Goal: Navigation & Orientation: Find specific page/section

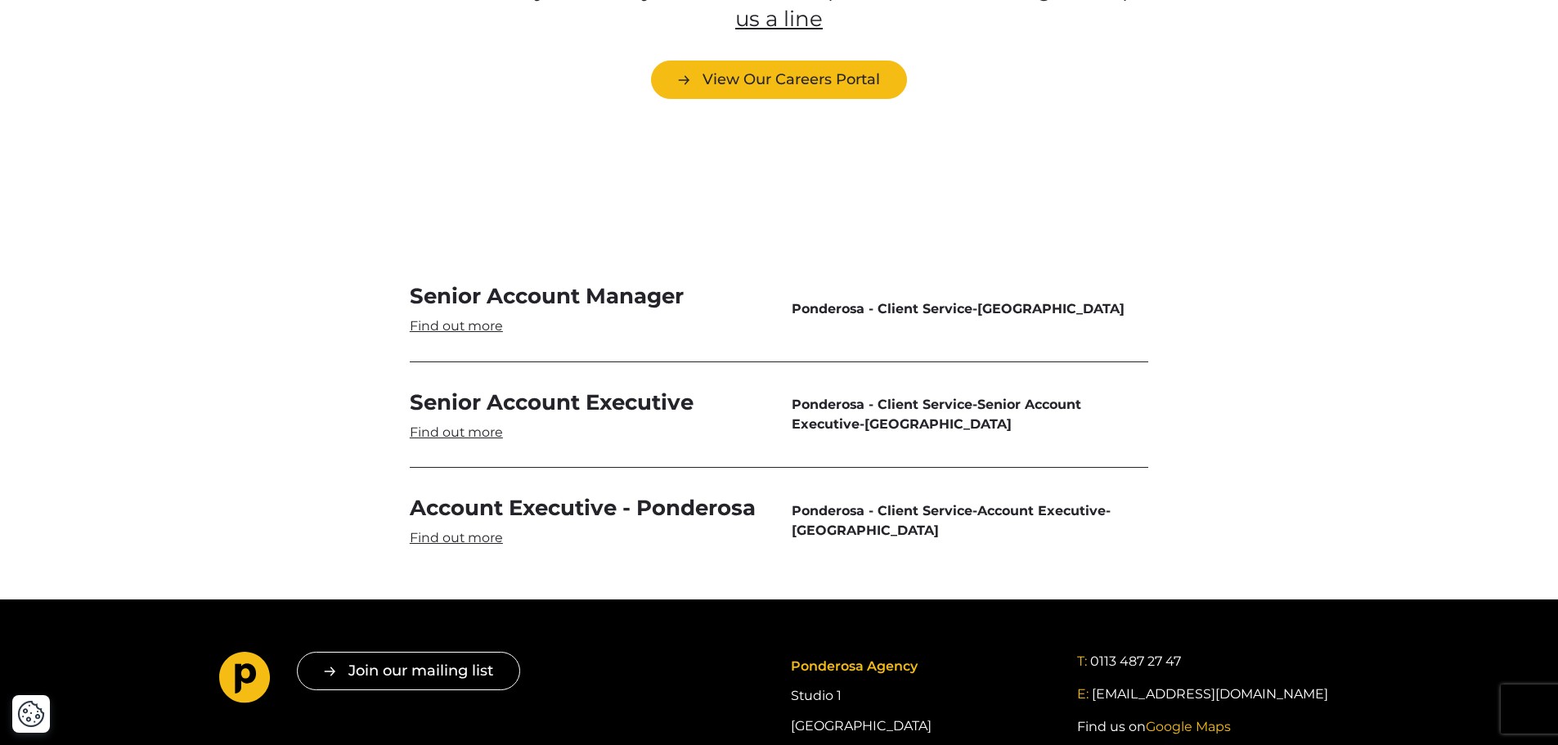
scroll to position [4498, 0]
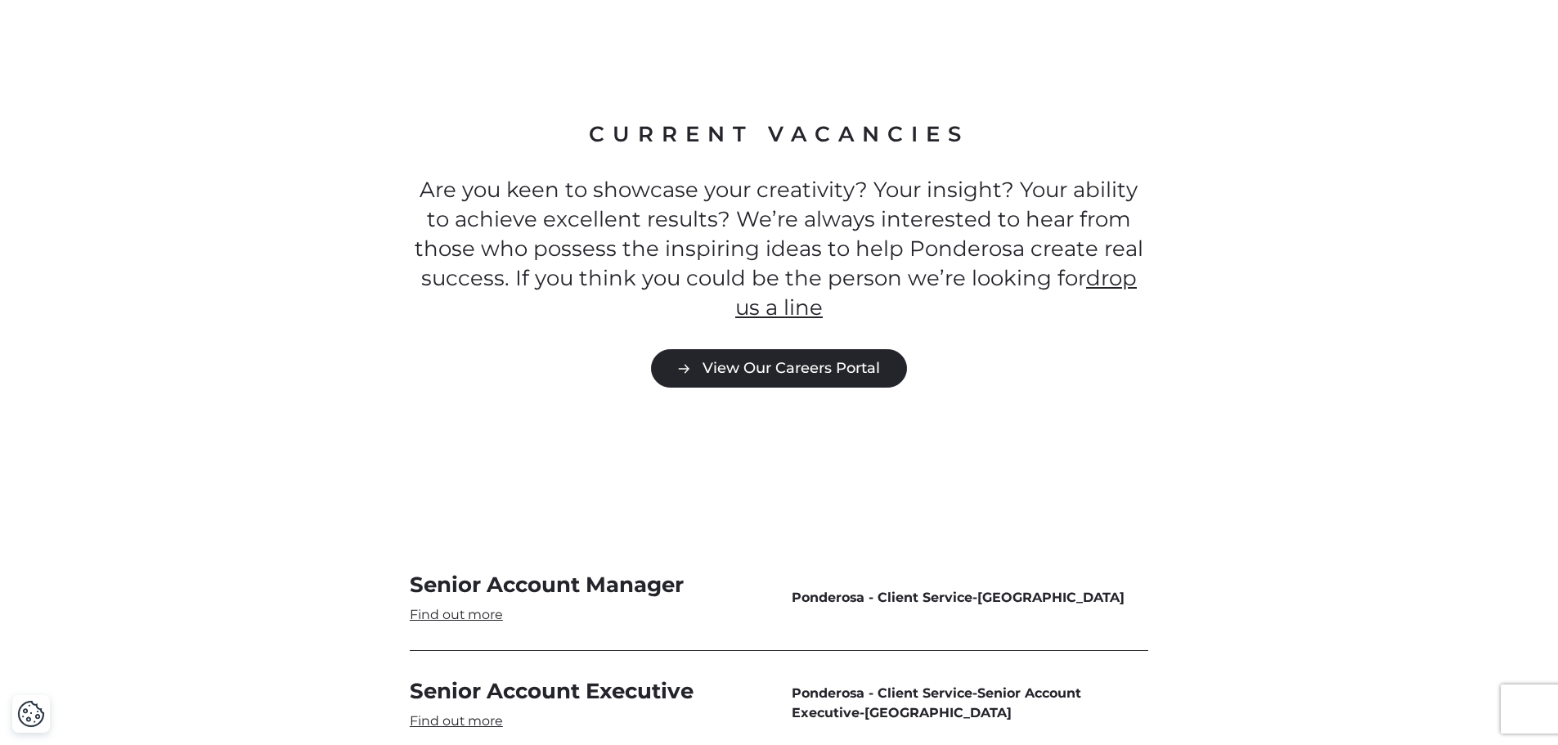
click at [816, 349] on link "View Our Careers Portal" at bounding box center [779, 368] width 256 height 38
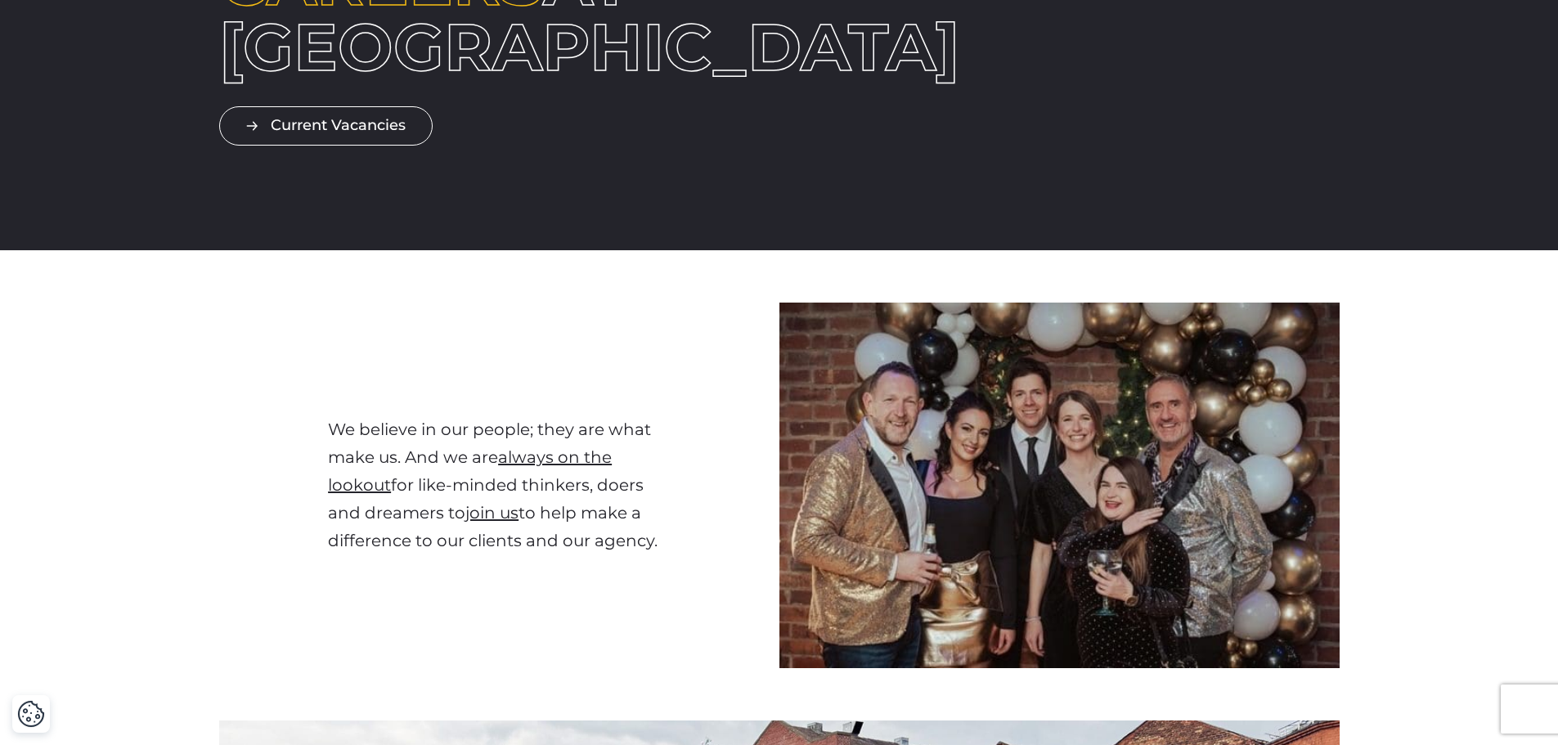
scroll to position [0, 0]
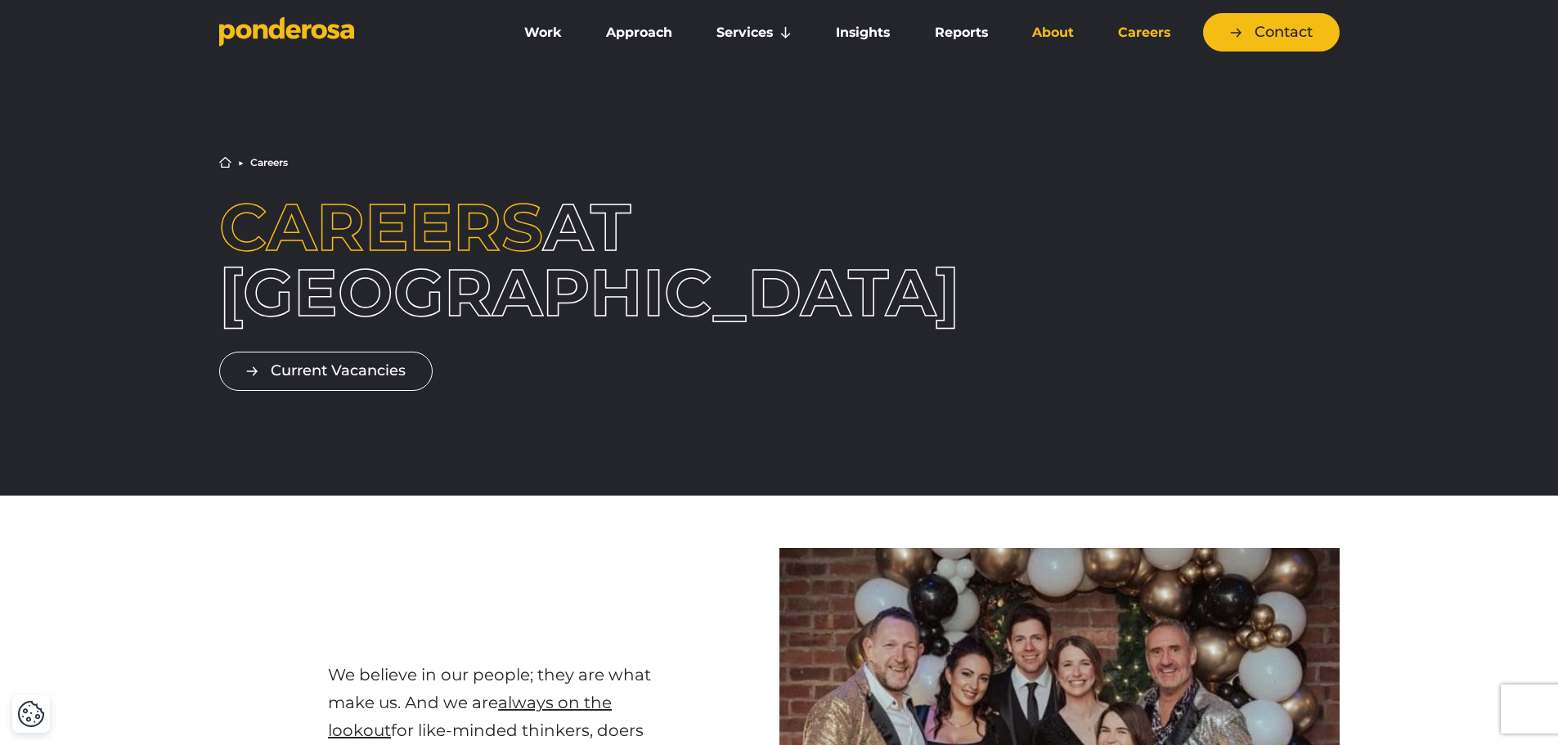
click at [1039, 34] on link "About" at bounding box center [1052, 33] width 79 height 34
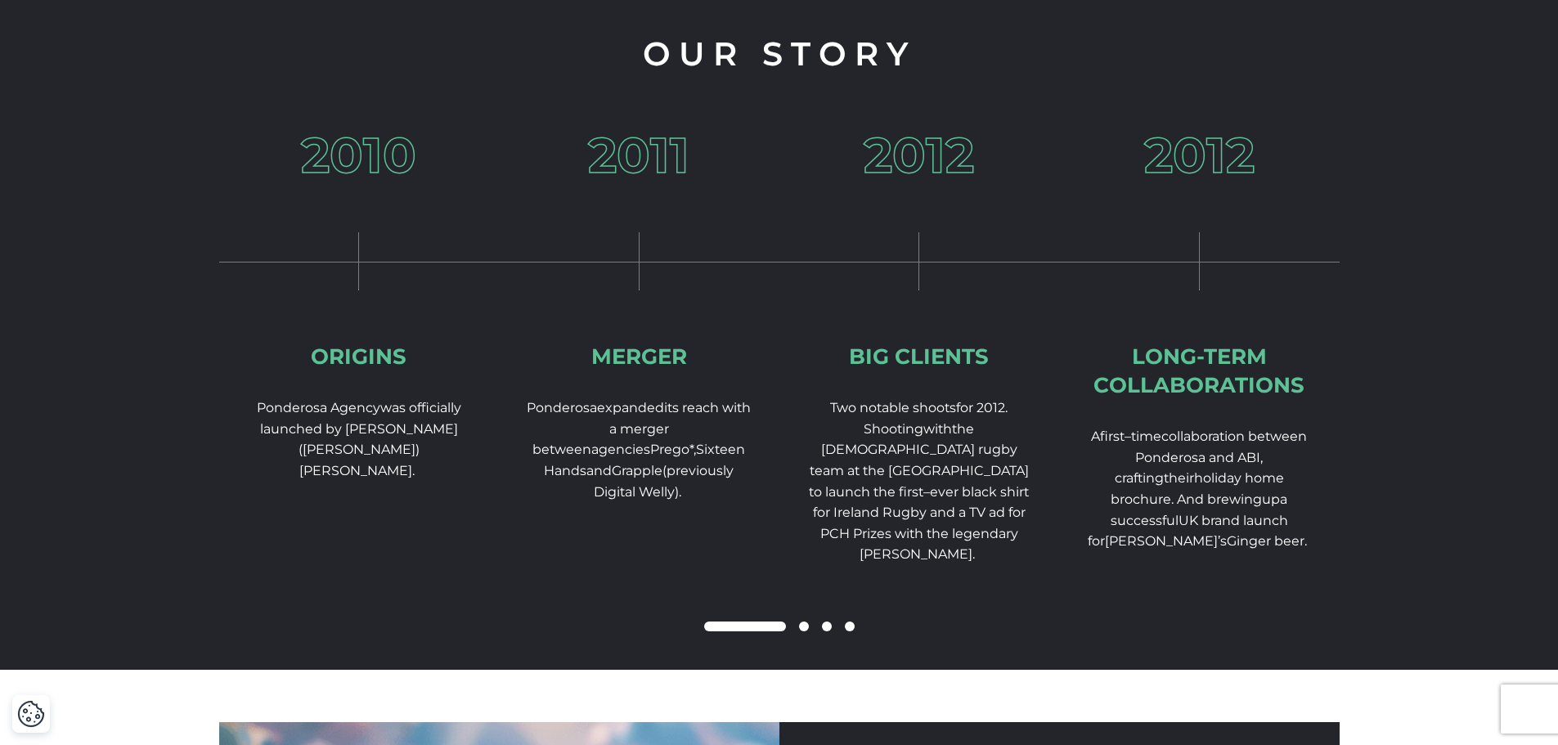
scroll to position [2671, 0]
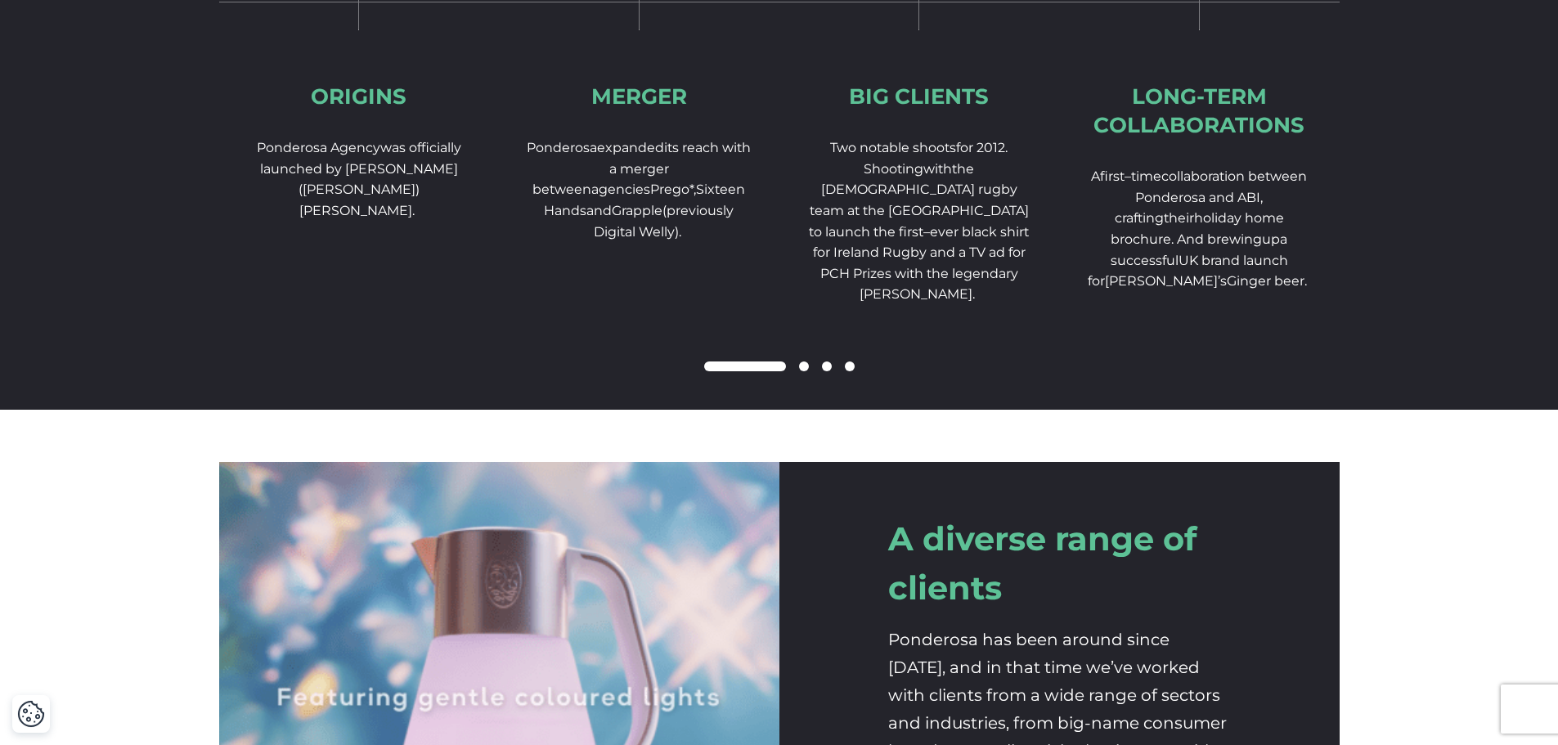
click at [808, 371] on span at bounding box center [804, 366] width 10 height 10
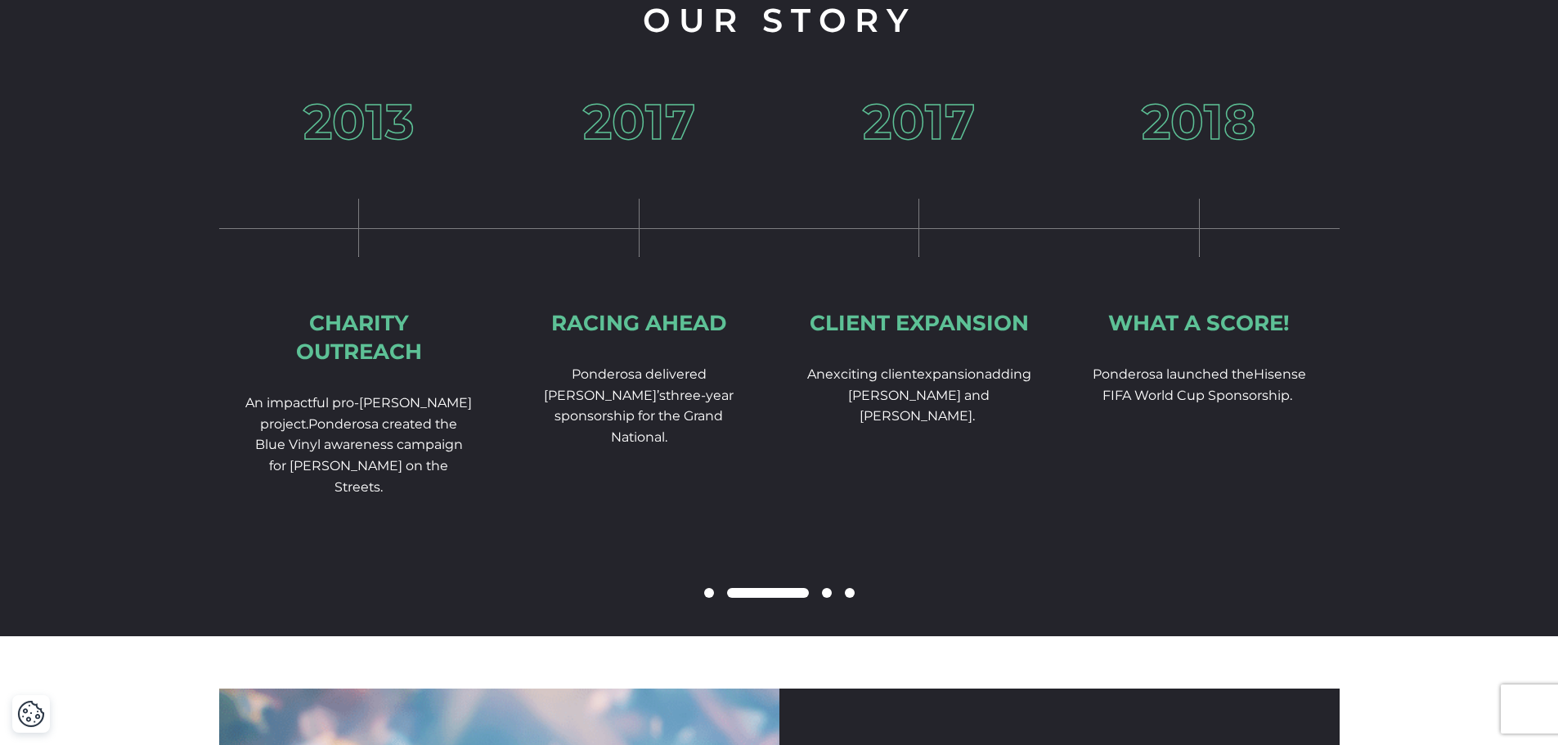
scroll to position [2426, 0]
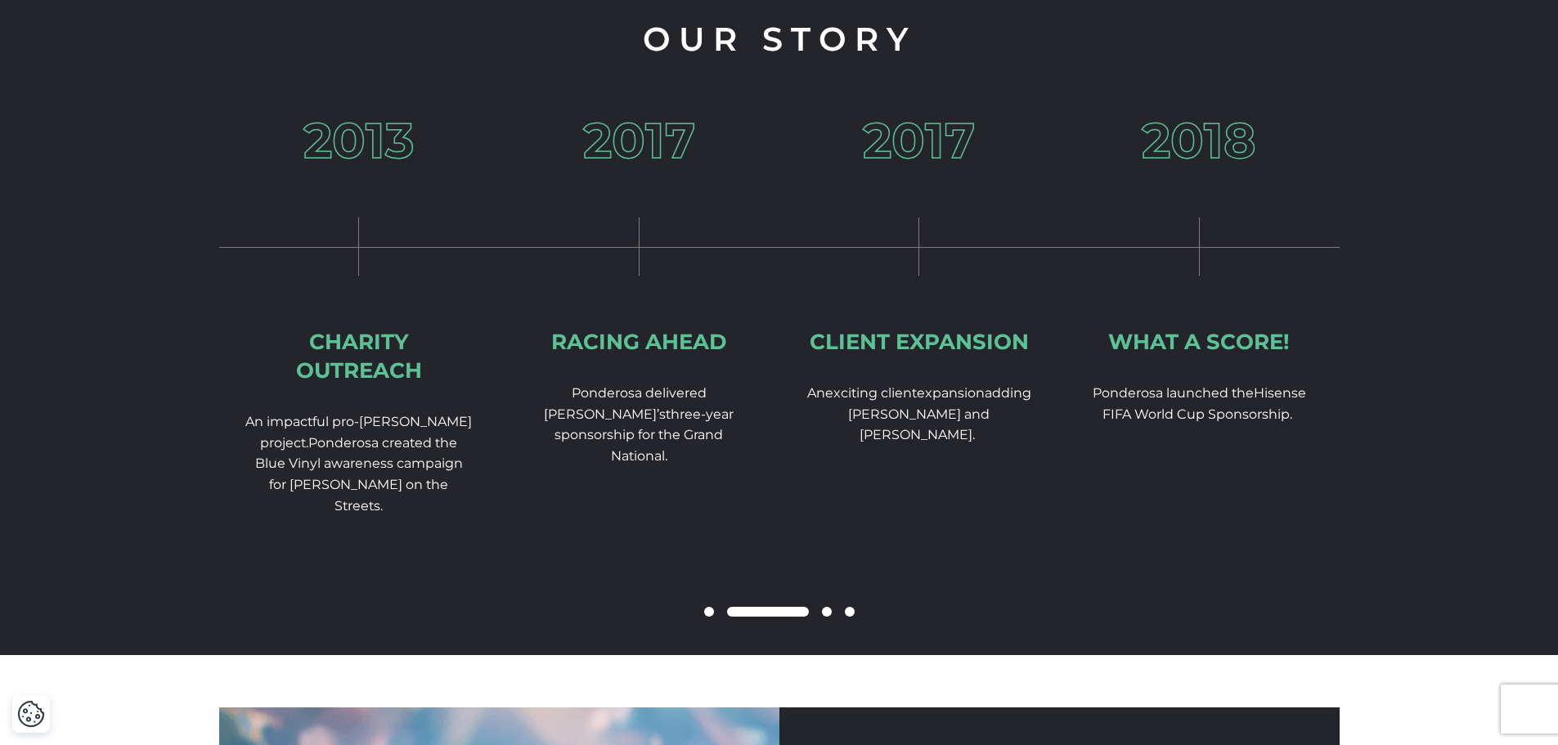
click at [822, 617] on span at bounding box center [827, 612] width 10 height 10
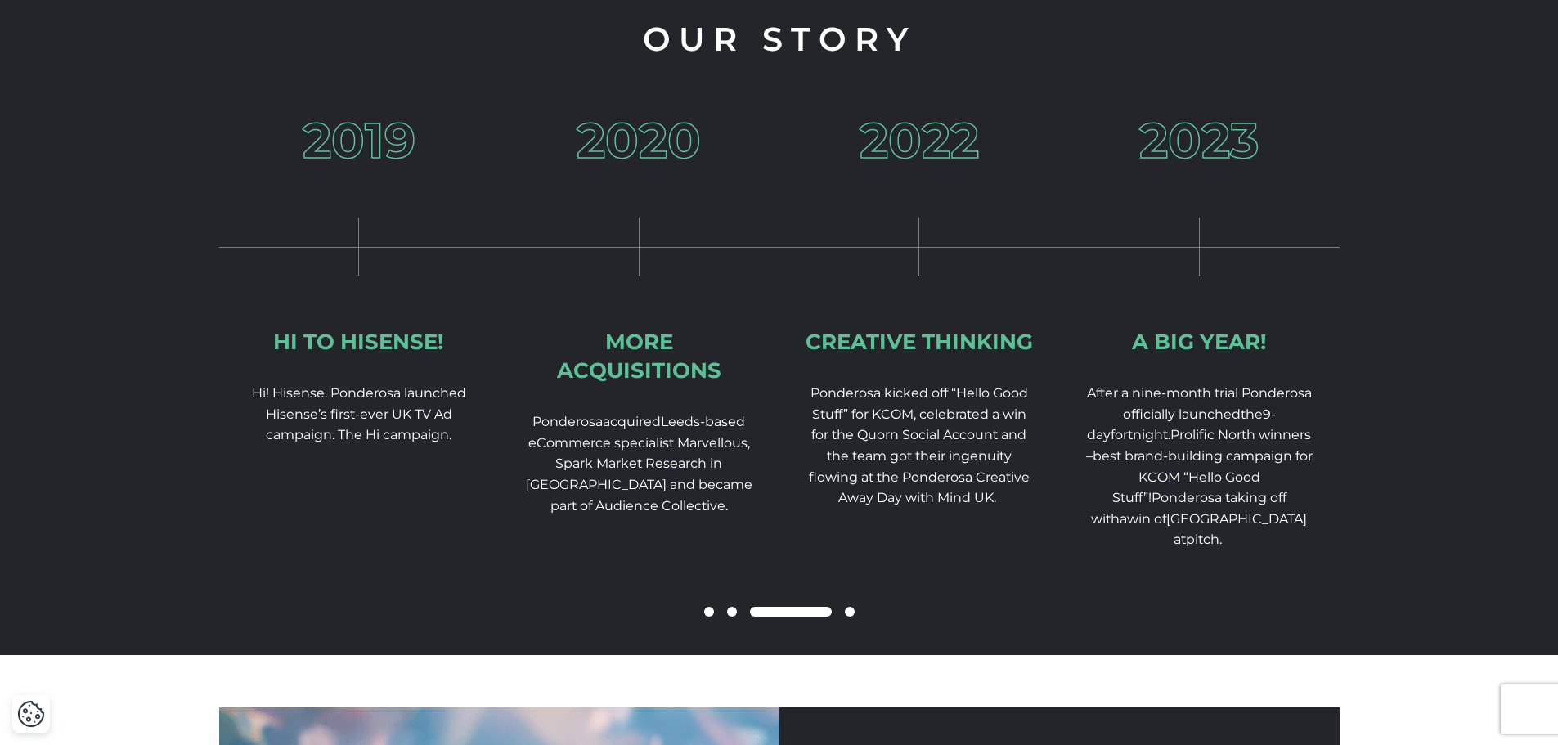
click at [850, 617] on span at bounding box center [850, 612] width 10 height 10
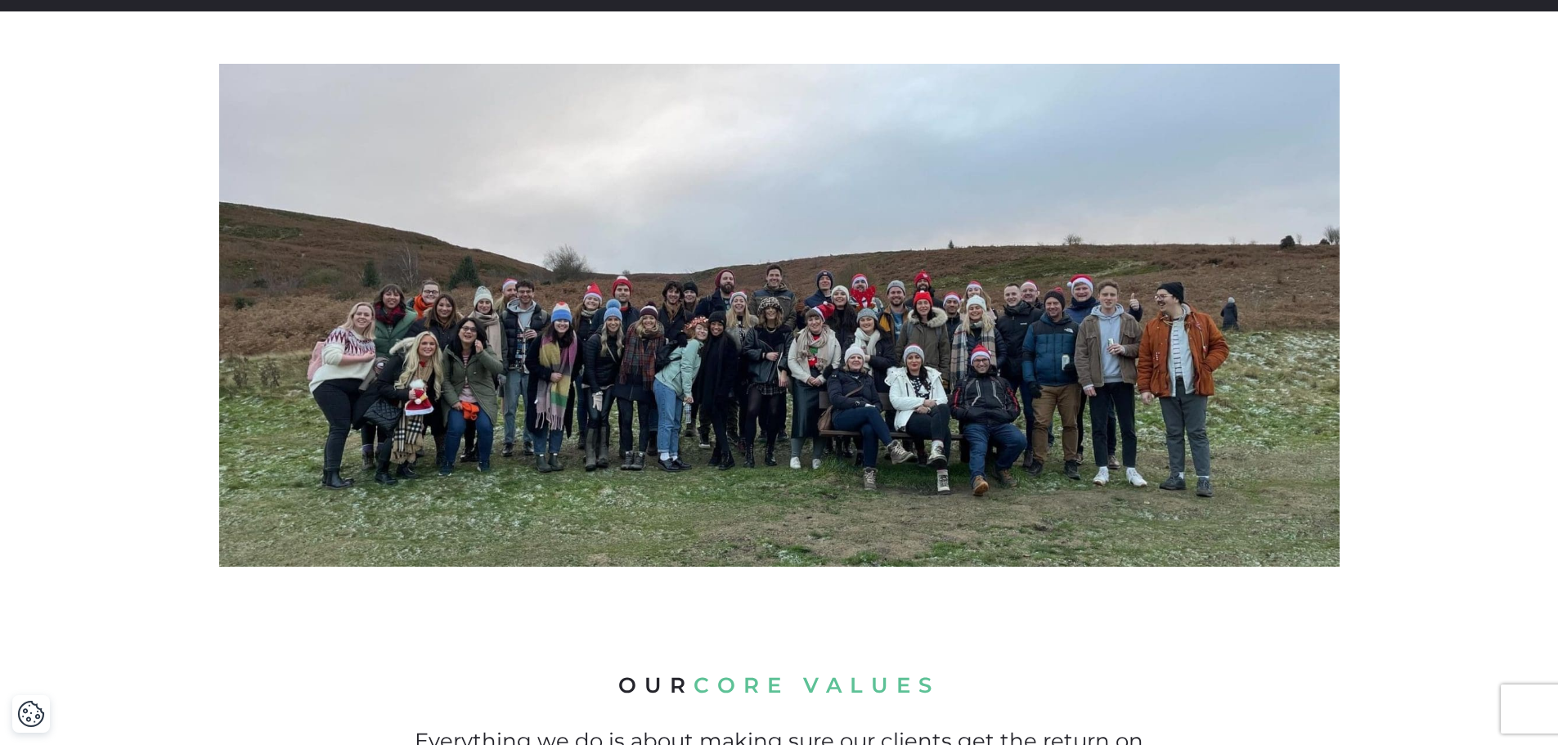
scroll to position [0, 0]
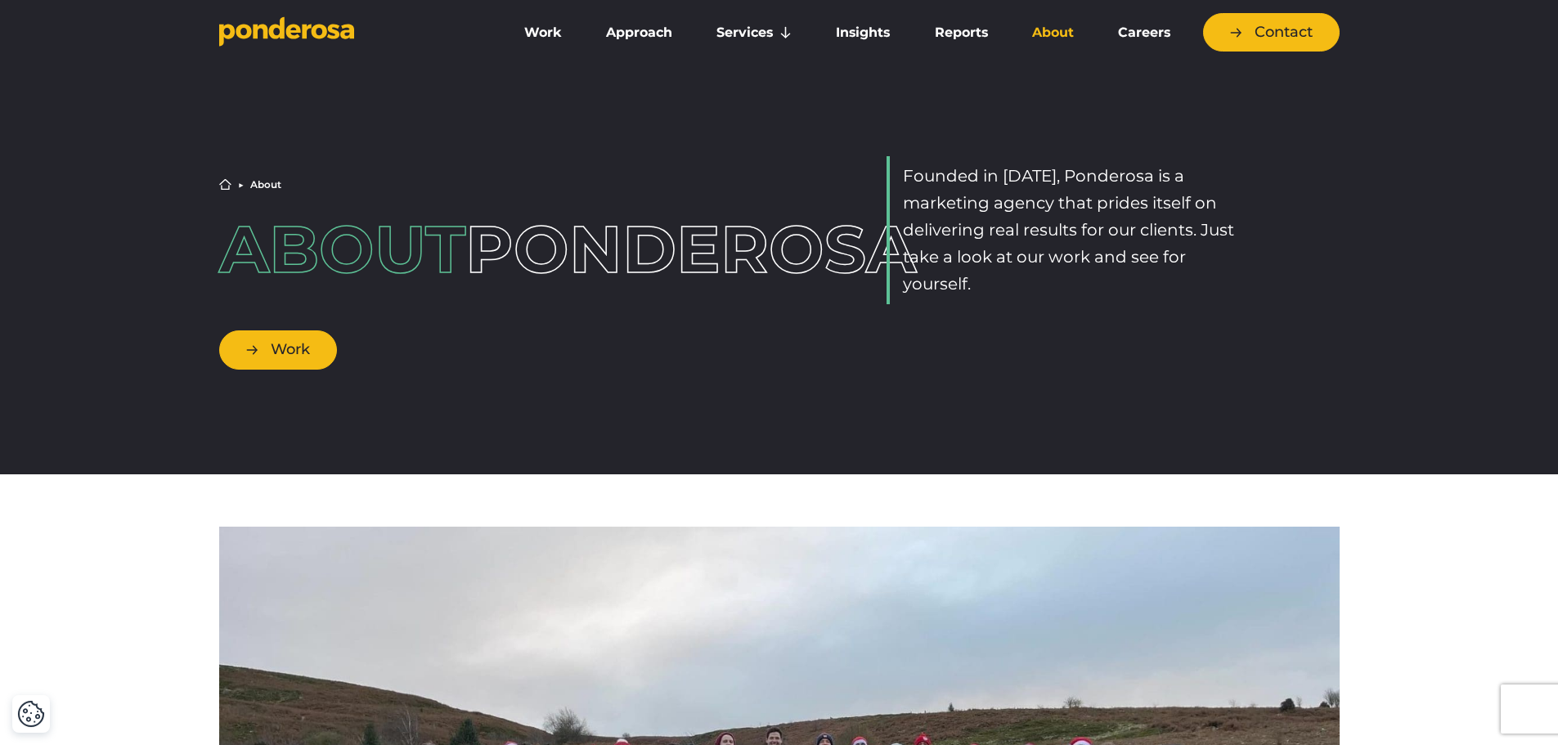
click at [294, 369] on link "Work" at bounding box center [278, 349] width 118 height 38
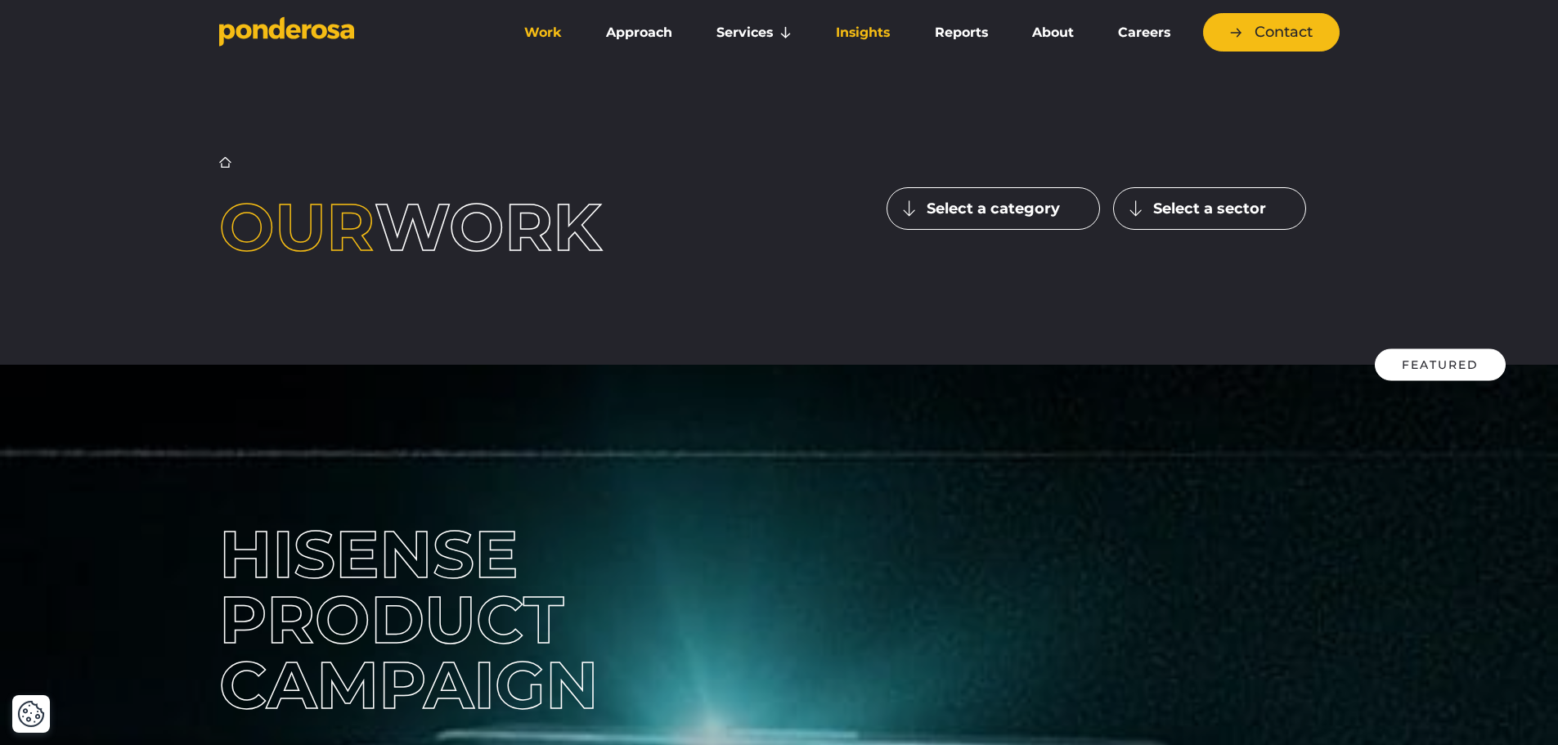
click at [861, 34] on link "Insights" at bounding box center [863, 33] width 92 height 34
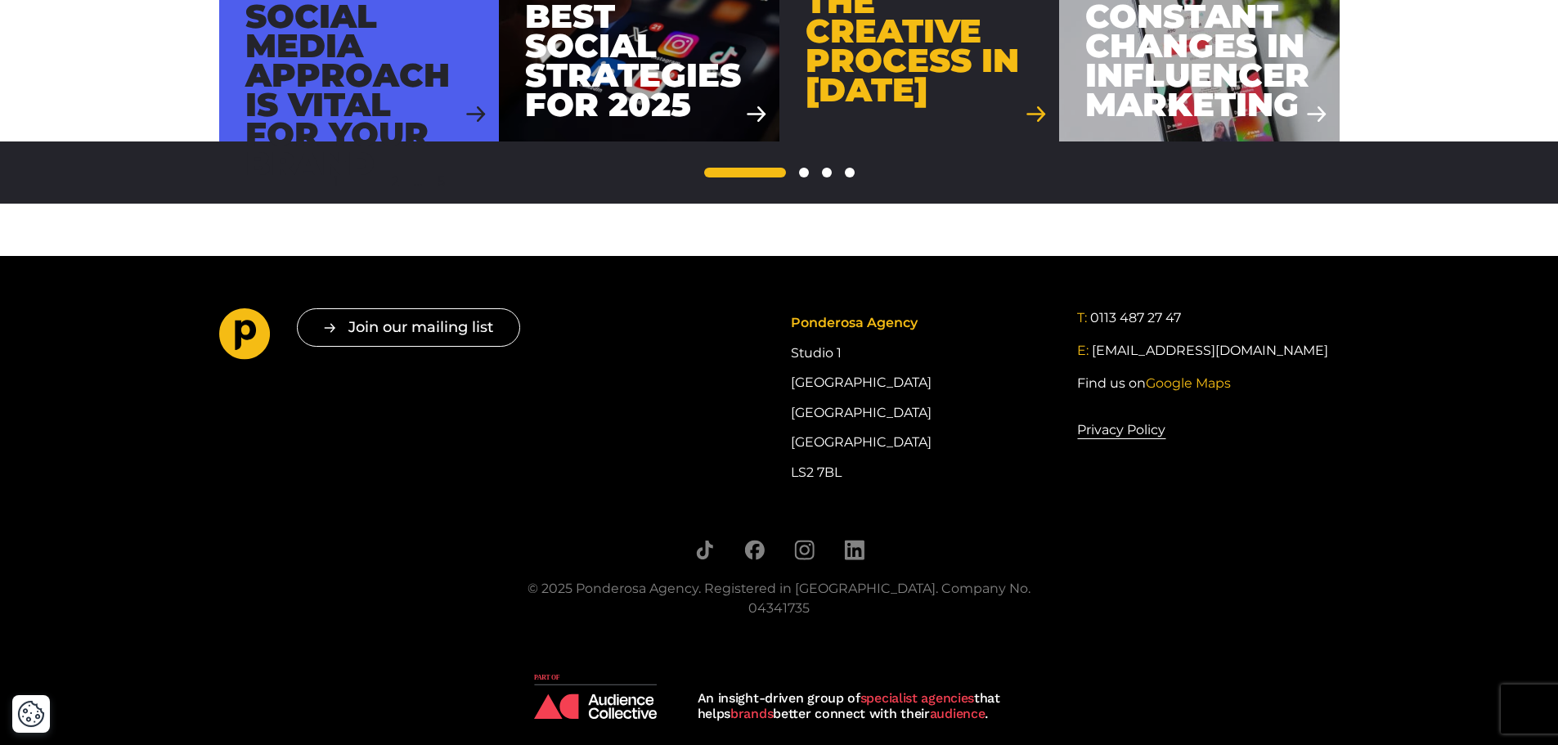
scroll to position [1959, 0]
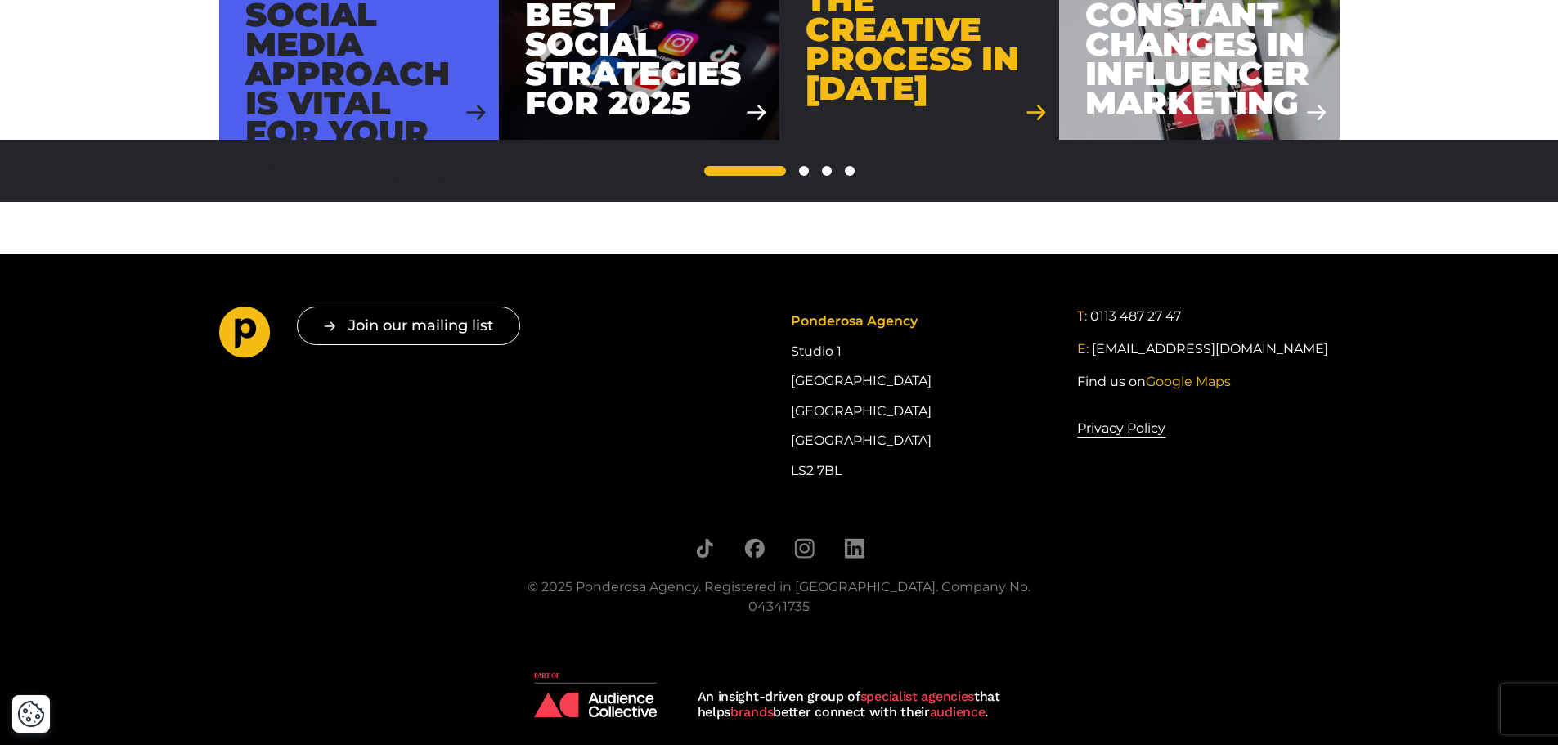
drag, startPoint x: 963, startPoint y: 585, endPoint x: 1026, endPoint y: 586, distance: 63.8
click at [1026, 586] on div "© 2025 Ponderosa Agency. Registered in [GEOGRAPHIC_DATA]. Company No. 04341735" at bounding box center [779, 596] width 548 height 39
copy div "04341735"
